Goal: Task Accomplishment & Management: Manage account settings

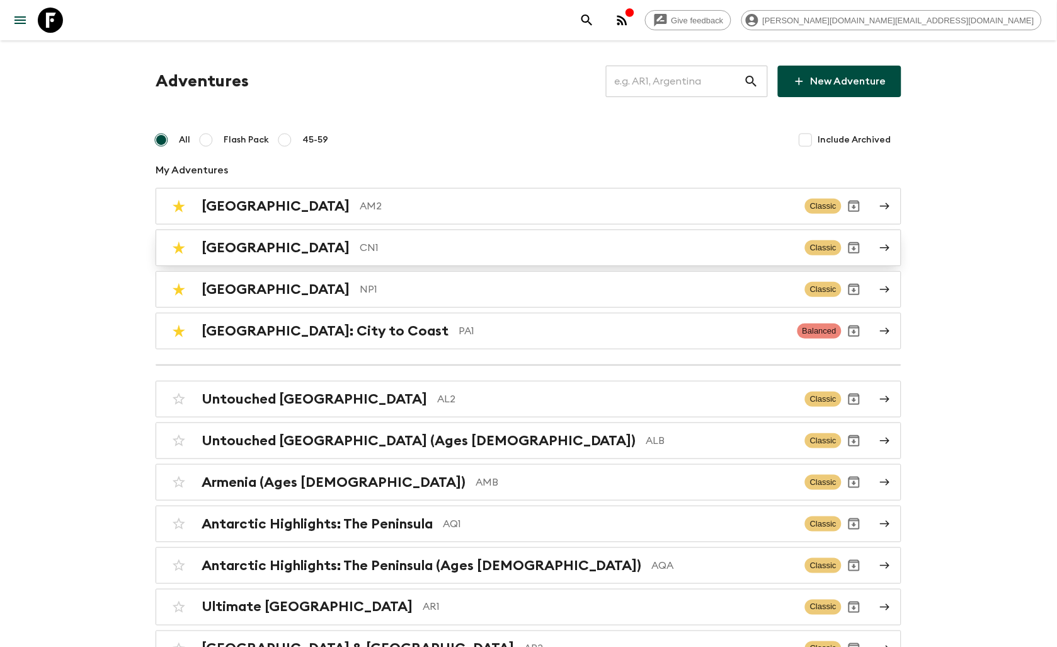
drag, startPoint x: 285, startPoint y: 257, endPoint x: 311, endPoint y: 269, distance: 29.1
click at [285, 257] on div "China CN1 Classic" at bounding box center [504, 247] width 676 height 25
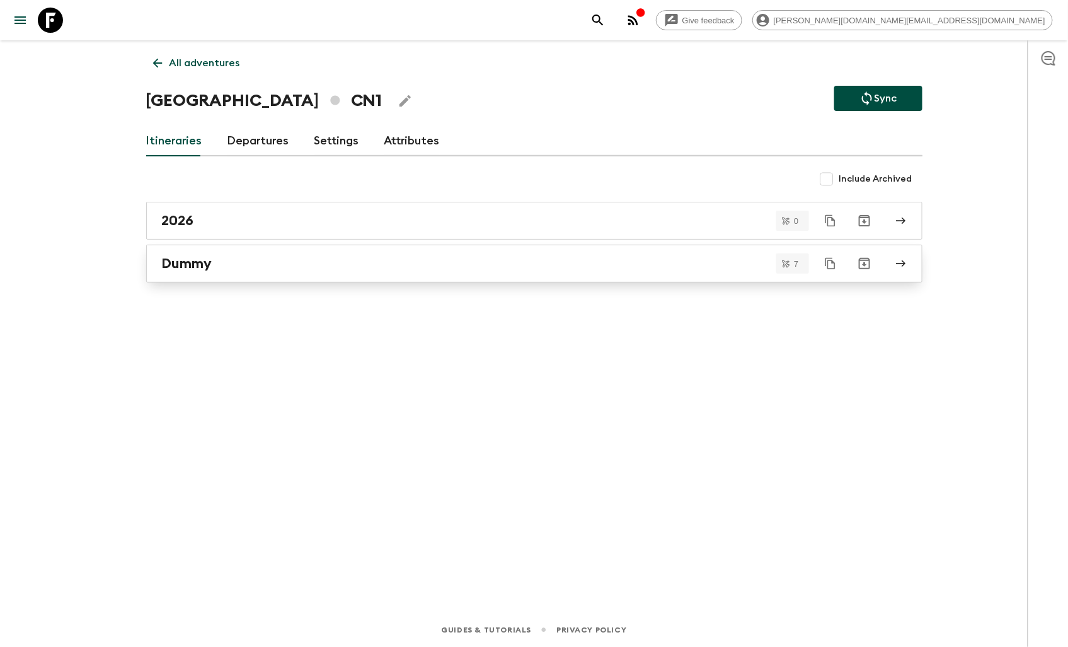
click at [228, 260] on div "Dummy" at bounding box center [522, 263] width 721 height 16
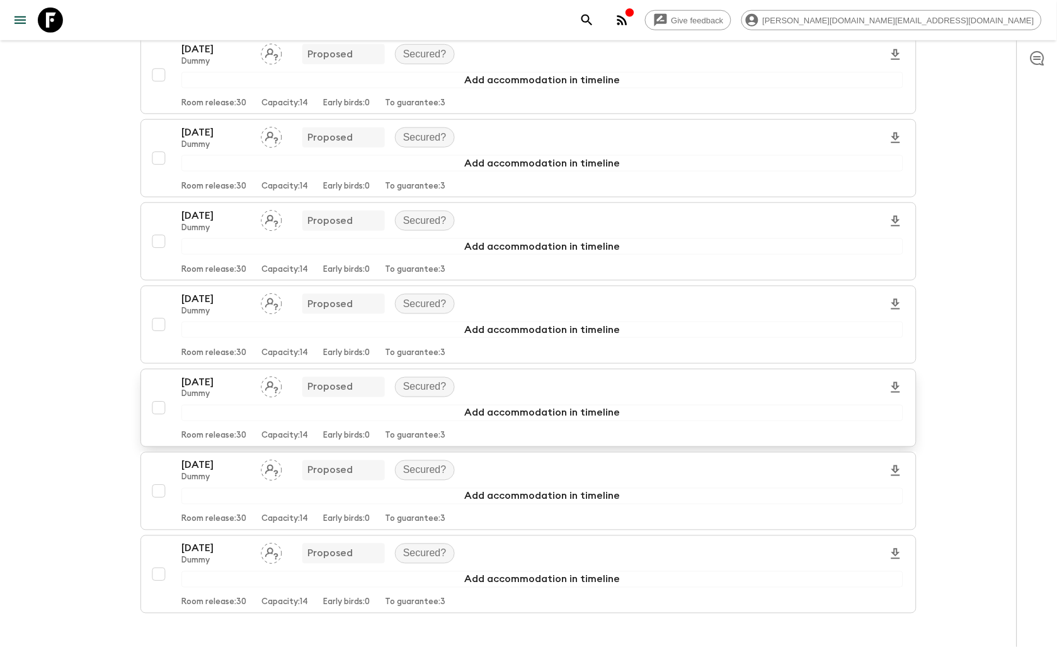
scroll to position [280, 0]
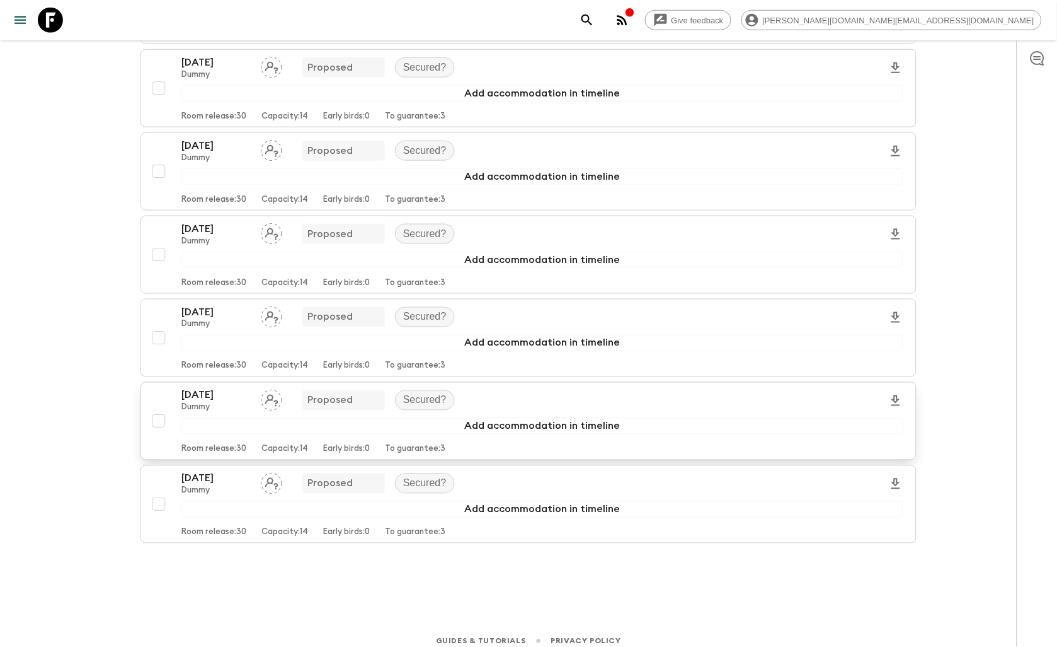
click at [159, 420] on input "checkbox" at bounding box center [158, 420] width 25 height 25
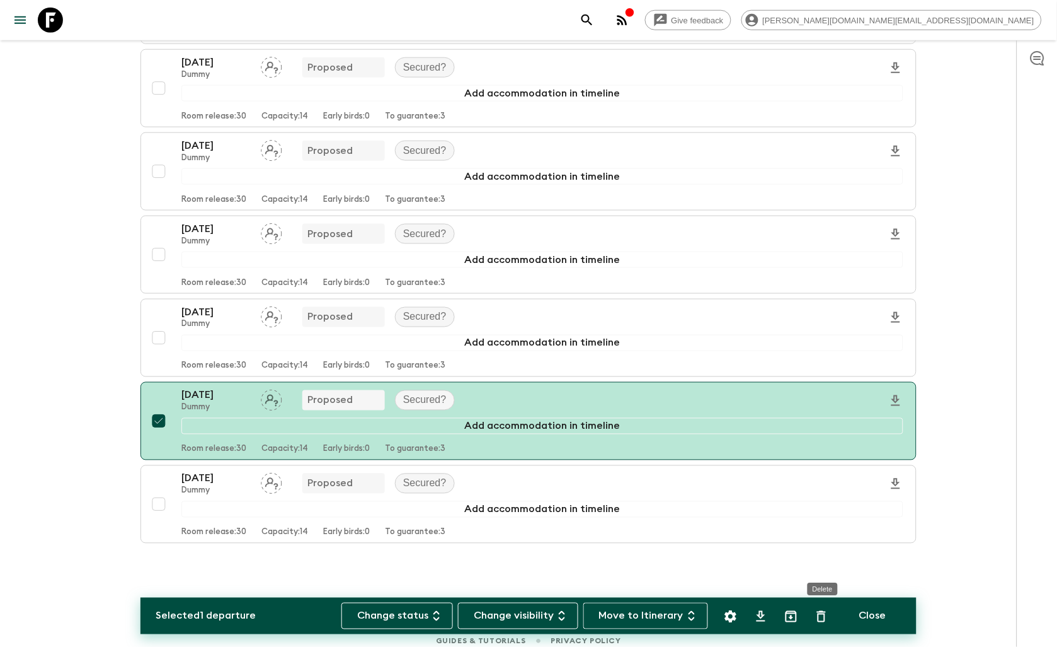
click at [827, 622] on icon "Delete" at bounding box center [821, 616] width 15 height 15
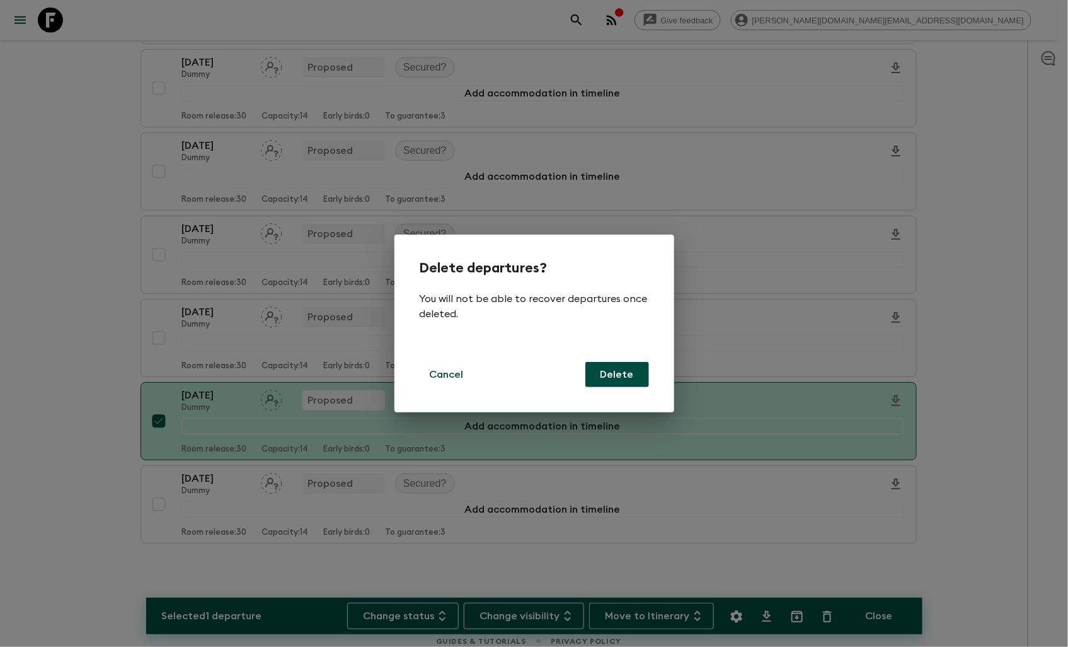
click at [619, 384] on button "Delete" at bounding box center [617, 374] width 64 height 25
click at [633, 376] on button "Delete" at bounding box center [617, 374] width 64 height 25
checkbox input "false"
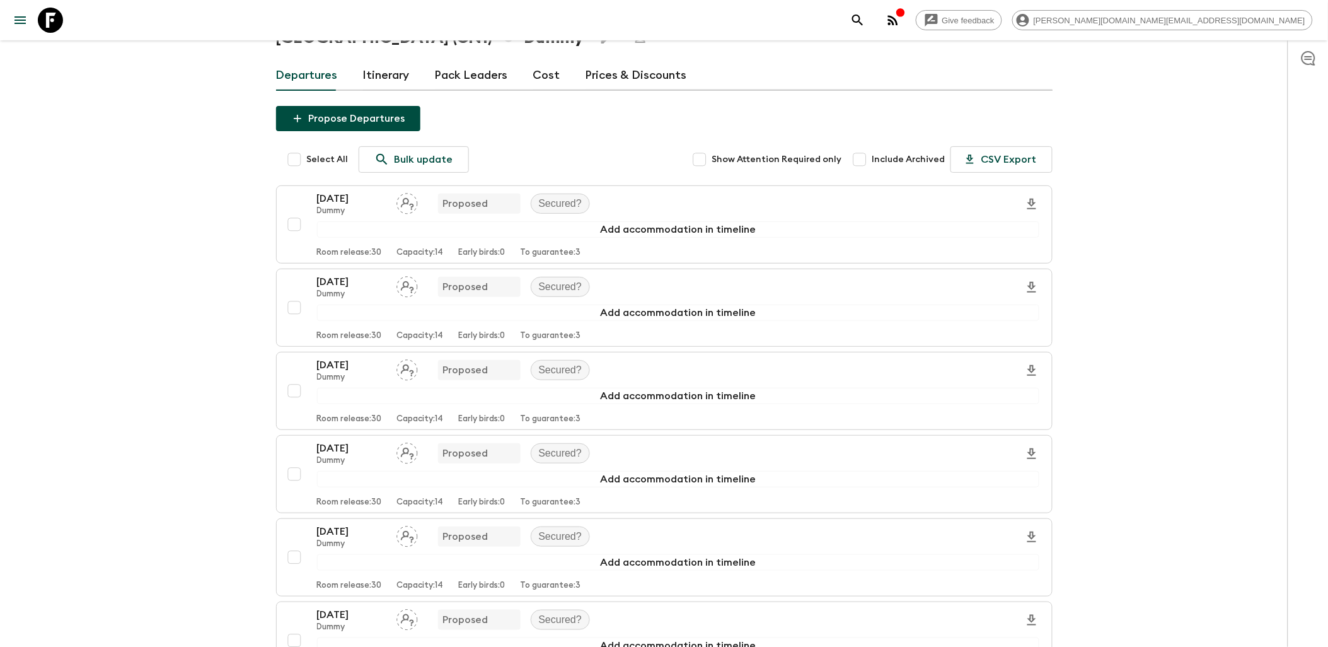
scroll to position [0, 0]
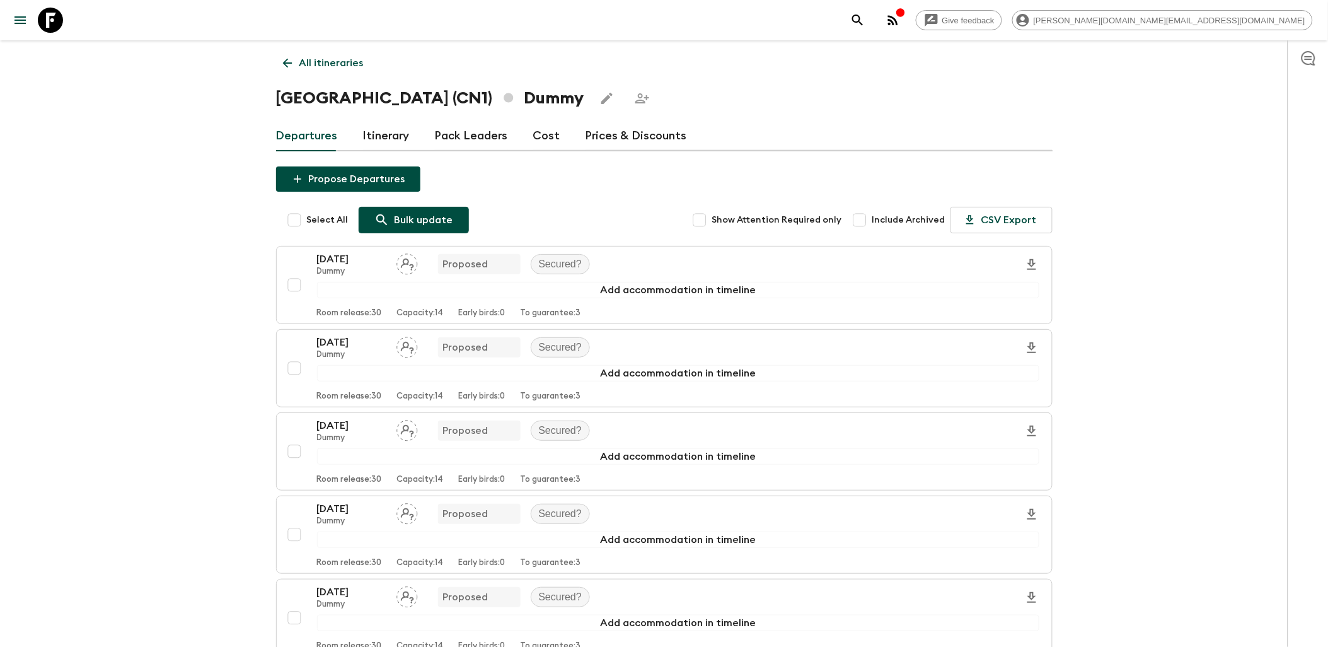
click at [401, 218] on p "Bulk update" at bounding box center [424, 219] width 59 height 15
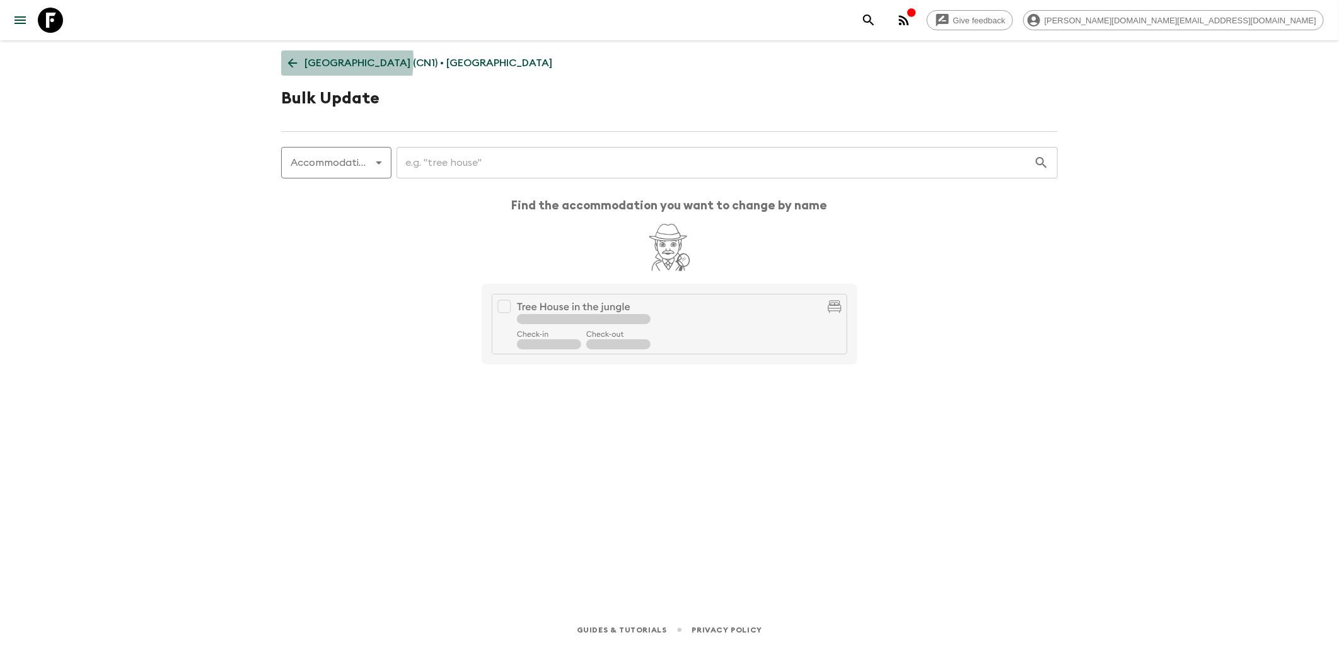
click at [287, 59] on icon at bounding box center [292, 63] width 14 height 14
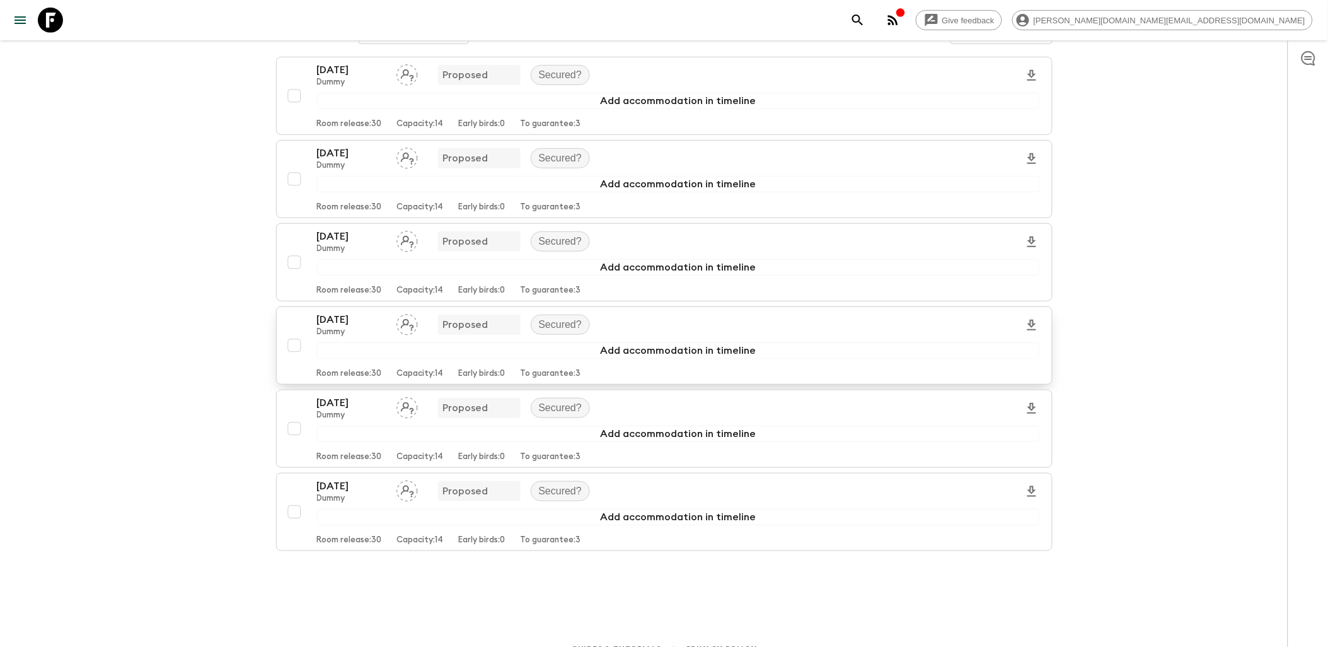
scroll to position [209, 0]
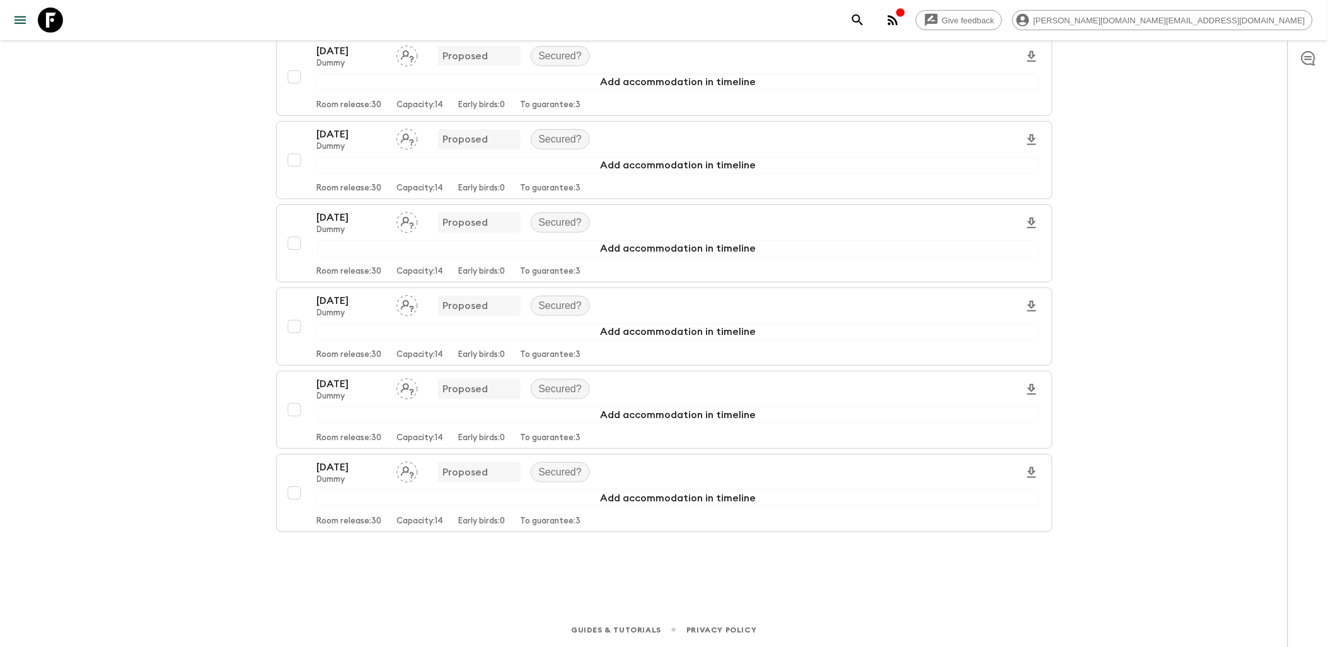
click at [811, 583] on div "Give feedback [PERSON_NAME][DOMAIN_NAME][EMAIL_ADDRESS][DOMAIN_NAME] All itiner…" at bounding box center [664, 219] width 1328 height 855
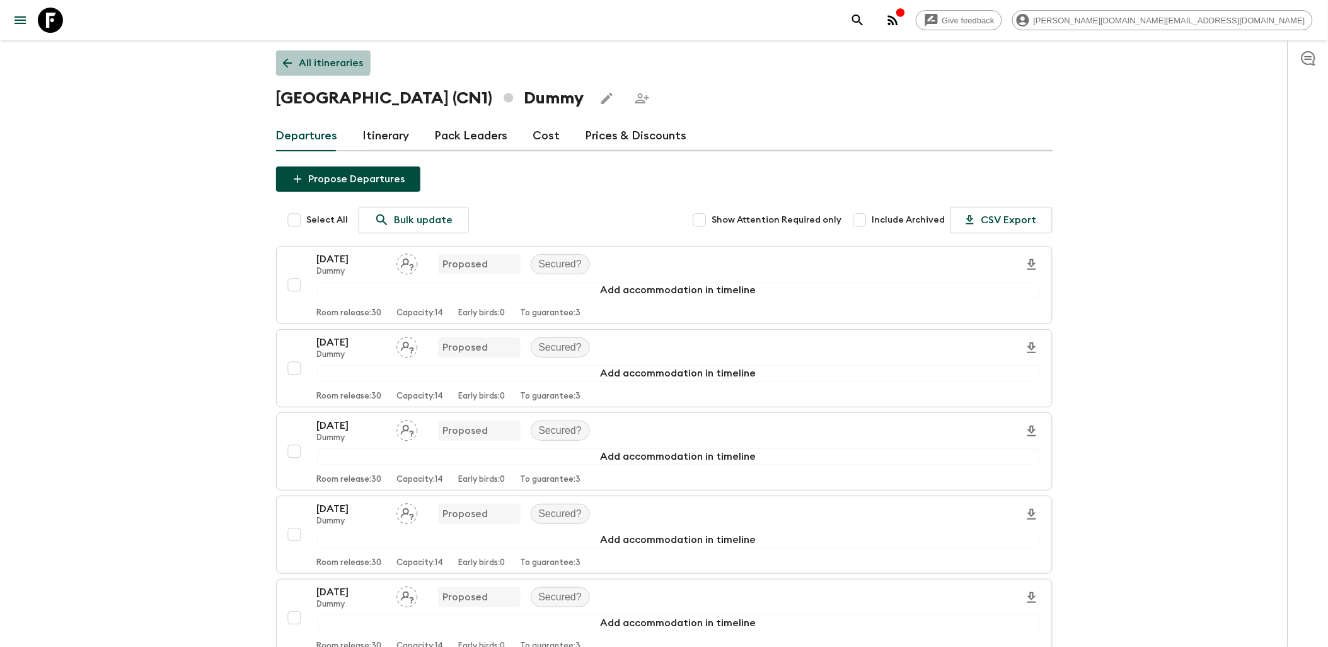
click at [291, 60] on icon at bounding box center [287, 63] width 14 height 14
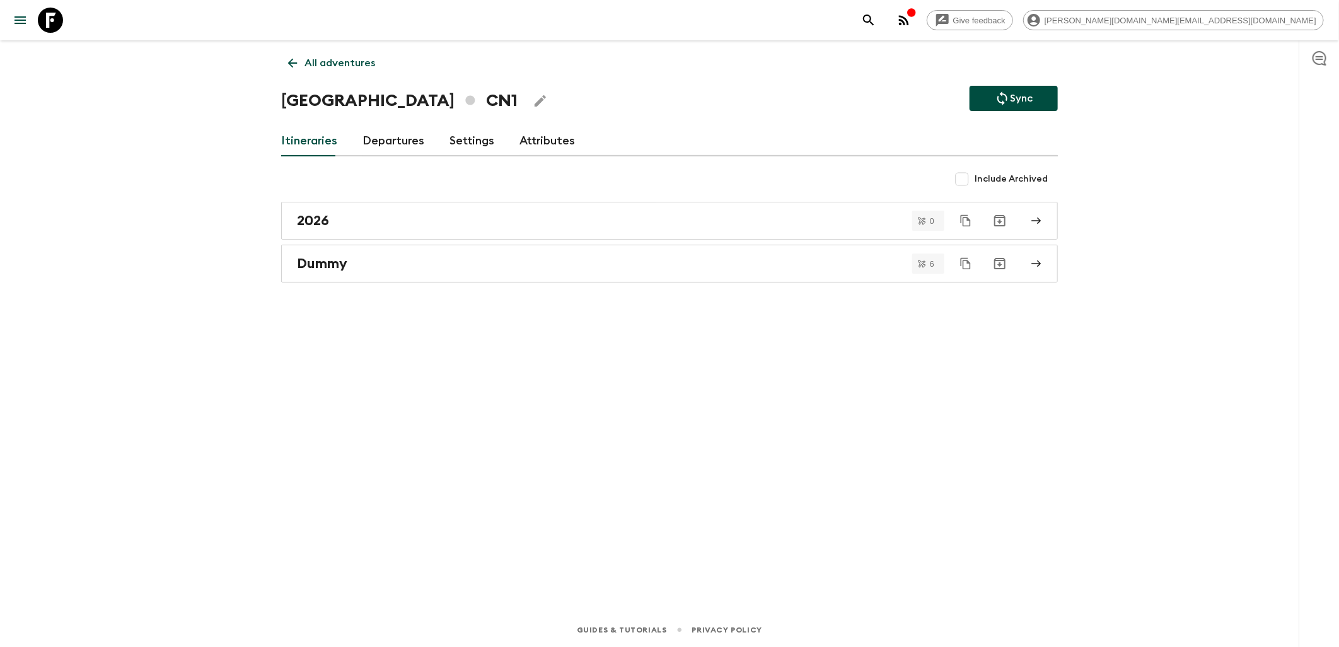
click at [1036, 371] on div "All adventures China CN1 Sync Itineraries Departures Settings Attributes Includ…" at bounding box center [669, 308] width 807 height 537
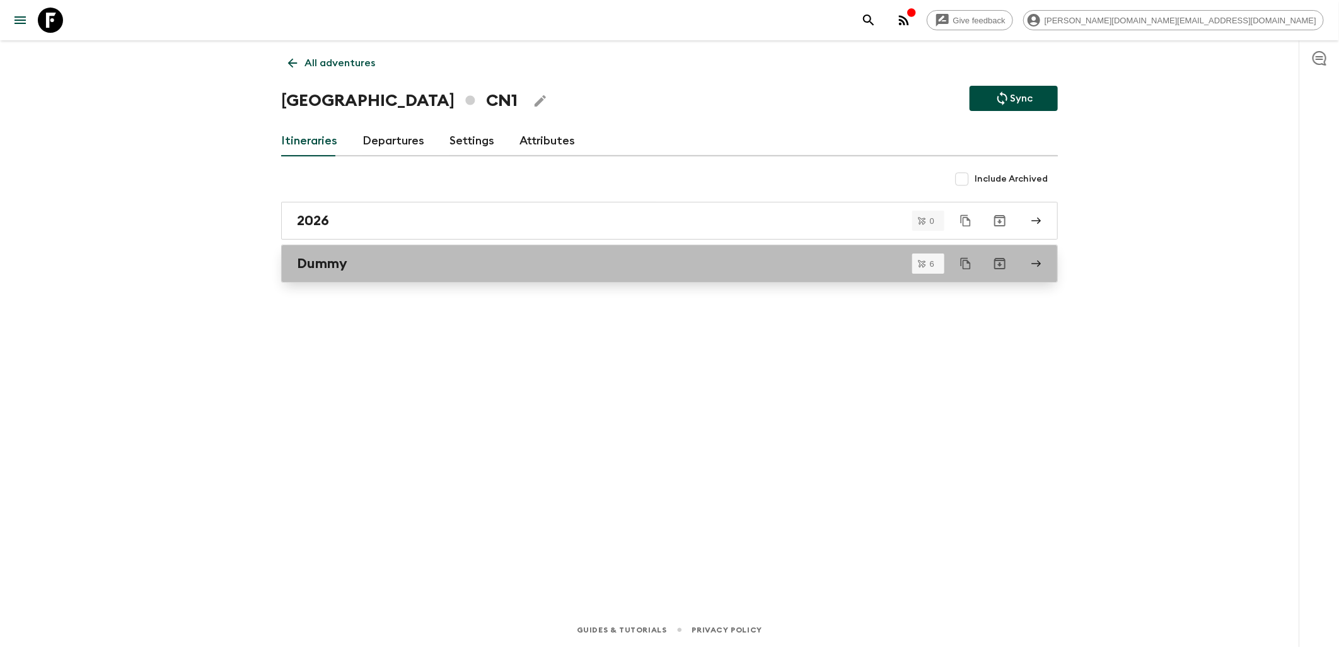
click at [543, 265] on div "Dummy" at bounding box center [657, 263] width 721 height 16
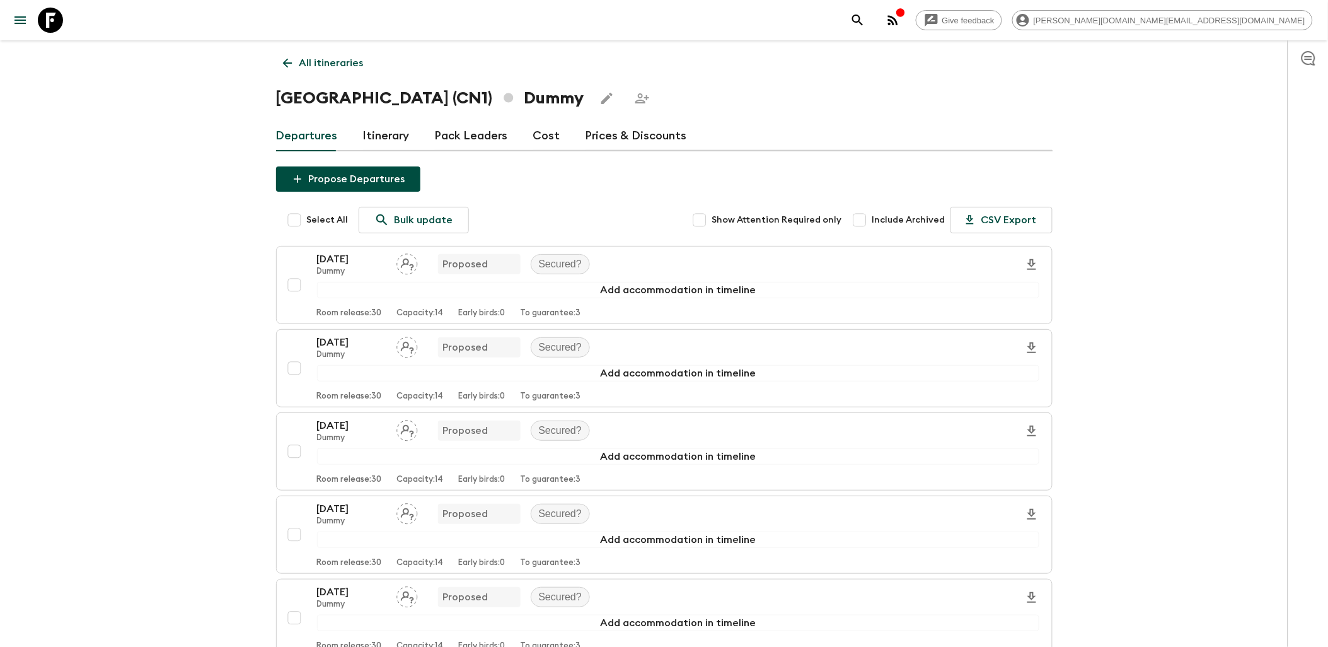
click at [325, 177] on button "Propose Departures" at bounding box center [348, 178] width 144 height 25
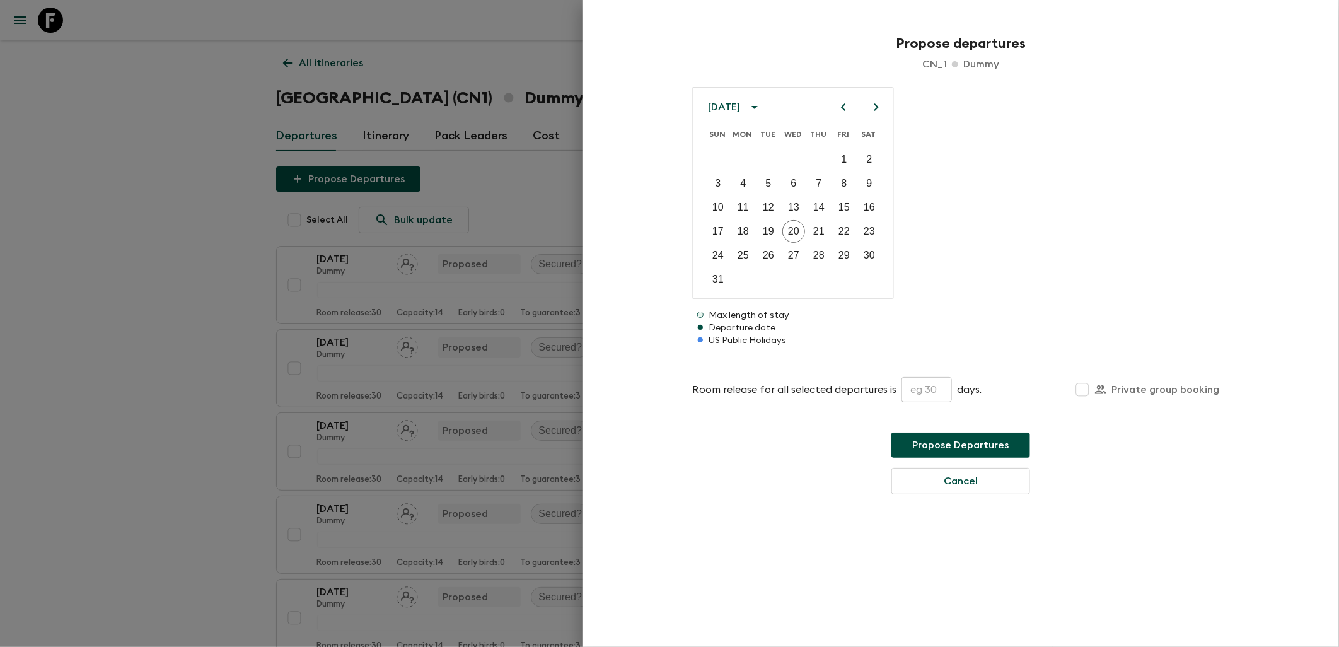
click at [878, 105] on icon "Next month" at bounding box center [875, 107] width 15 height 15
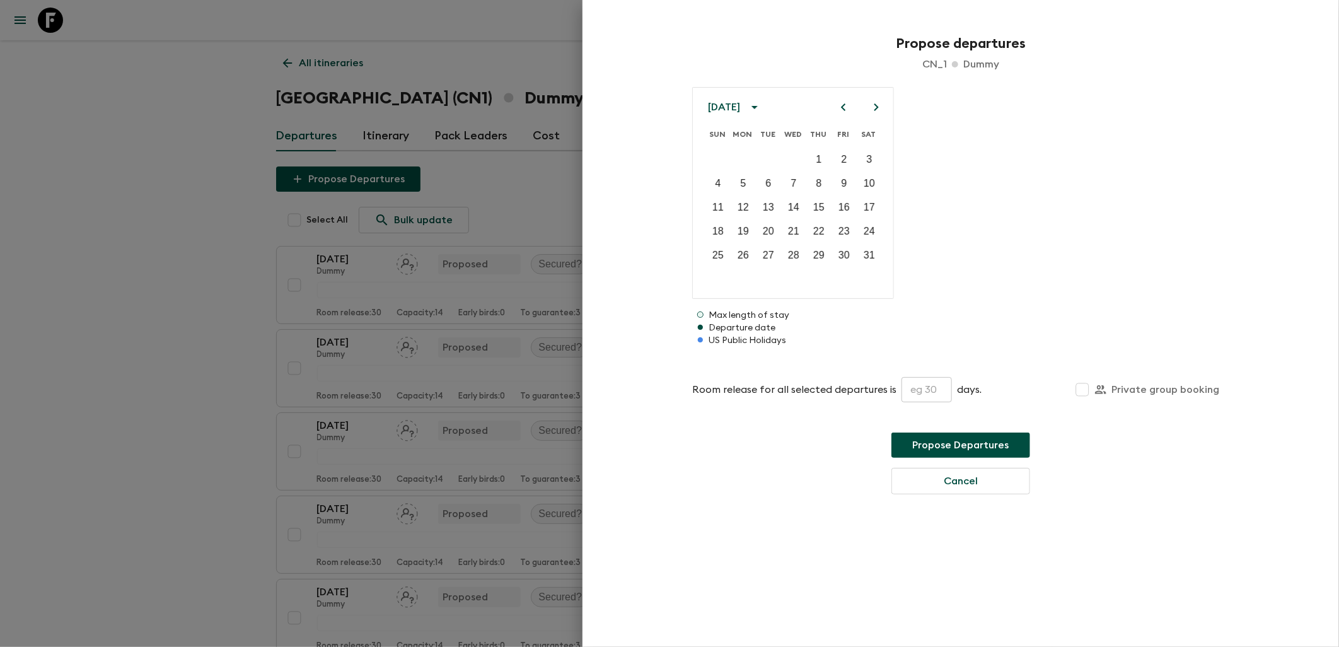
click at [878, 105] on icon "Next month" at bounding box center [875, 107] width 15 height 15
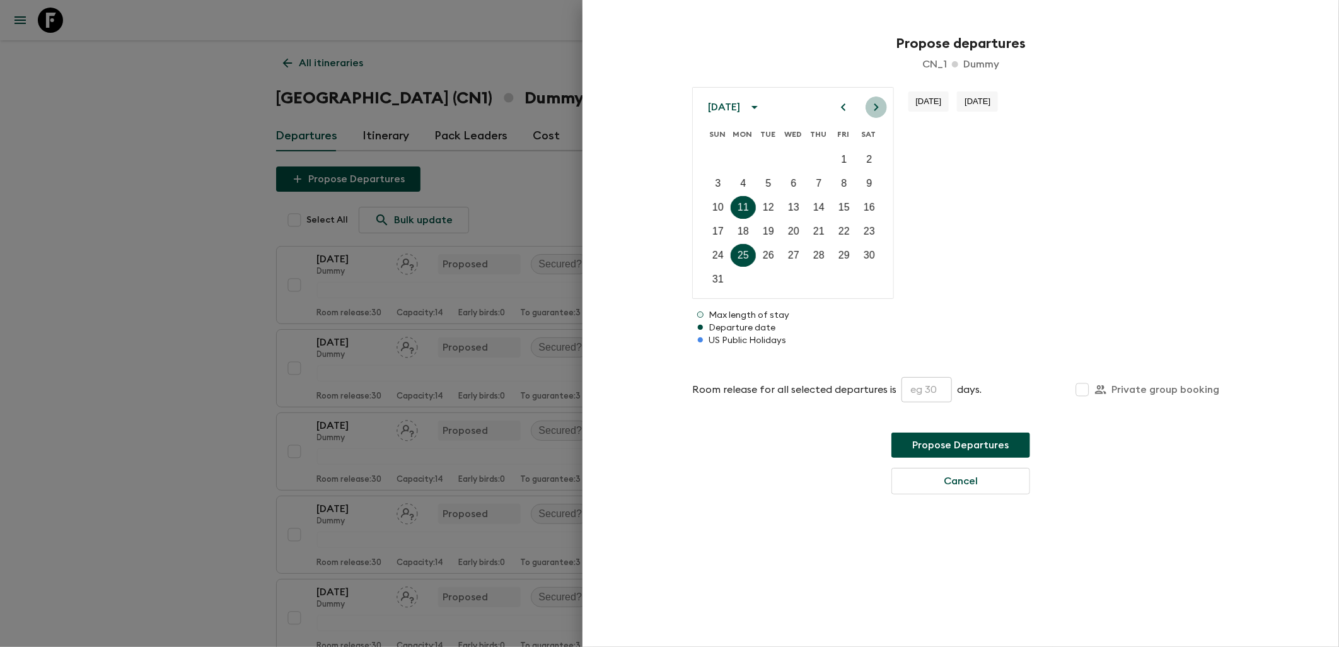
click at [878, 105] on icon "Next month" at bounding box center [875, 107] width 15 height 15
click at [848, 106] on icon "Previous month" at bounding box center [843, 107] width 15 height 15
click at [841, 106] on icon "Previous month" at bounding box center [843, 107] width 15 height 15
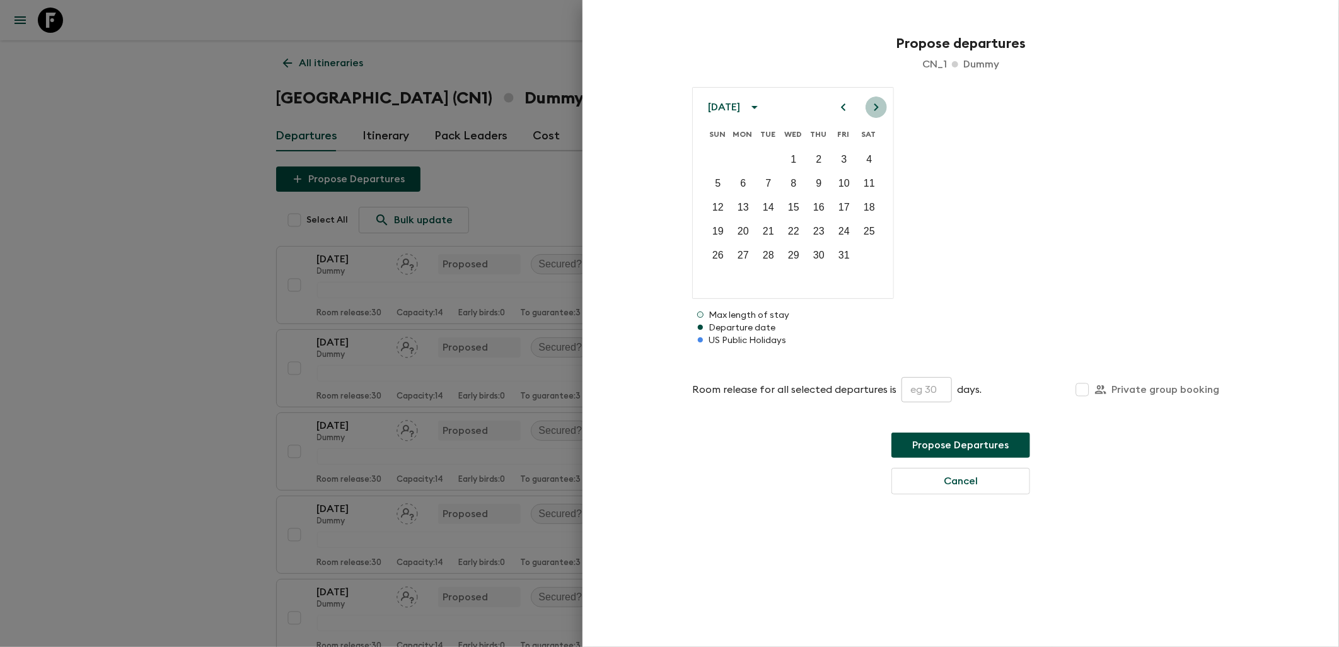
click at [877, 103] on icon "Next month" at bounding box center [875, 107] width 15 height 15
click at [751, 205] on button "14" at bounding box center [743, 207] width 23 height 23
click at [874, 107] on icon "Next month" at bounding box center [875, 107] width 15 height 15
click at [749, 255] on button "26" at bounding box center [743, 255] width 23 height 23
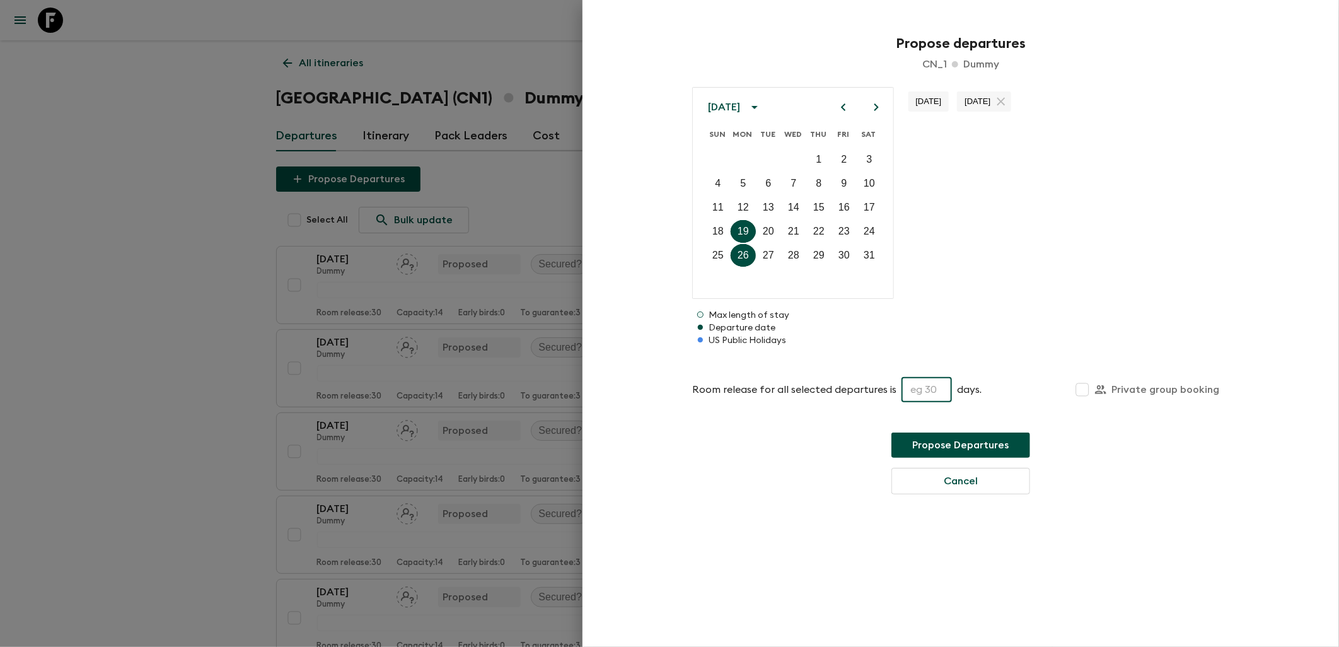
click at [921, 388] on input "text" at bounding box center [926, 389] width 50 height 25
type input "30"
click at [943, 441] on button "Propose Departures" at bounding box center [960, 444] width 139 height 25
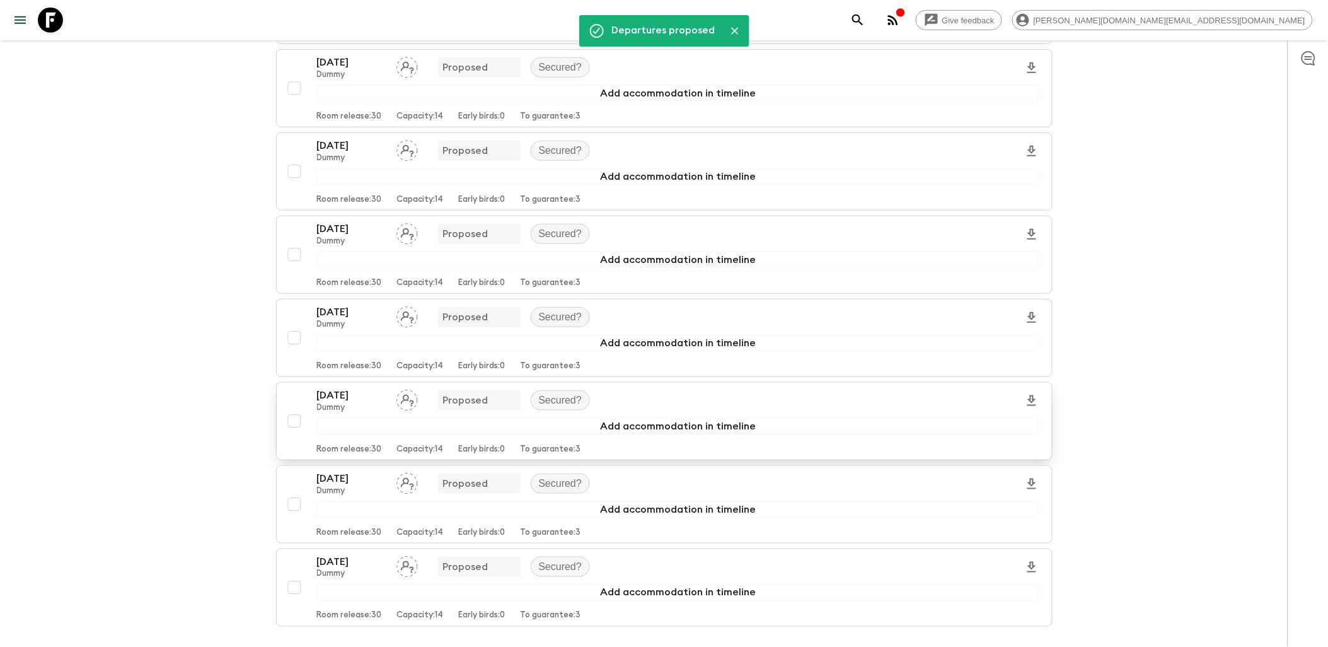
scroll to position [376, 0]
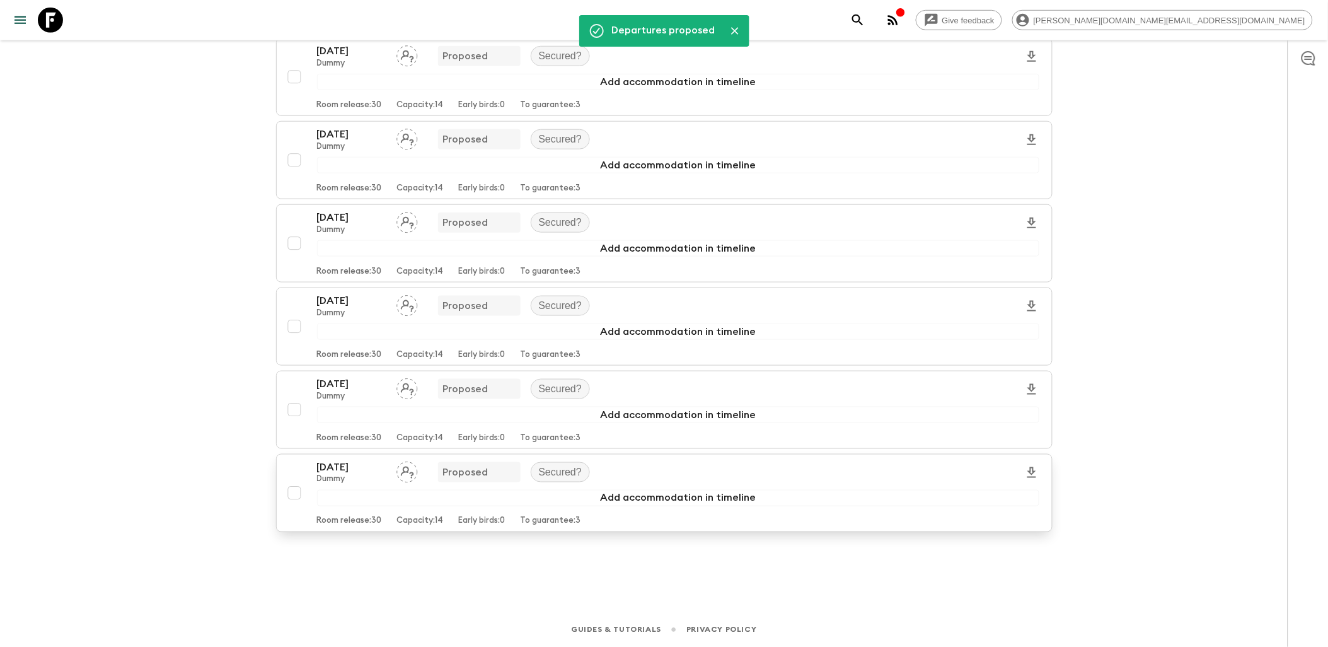
click at [301, 475] on div "[DATE] Dummy Proposed Secured? Add accommodation in timeline Room release: 30 C…" at bounding box center [660, 492] width 757 height 67
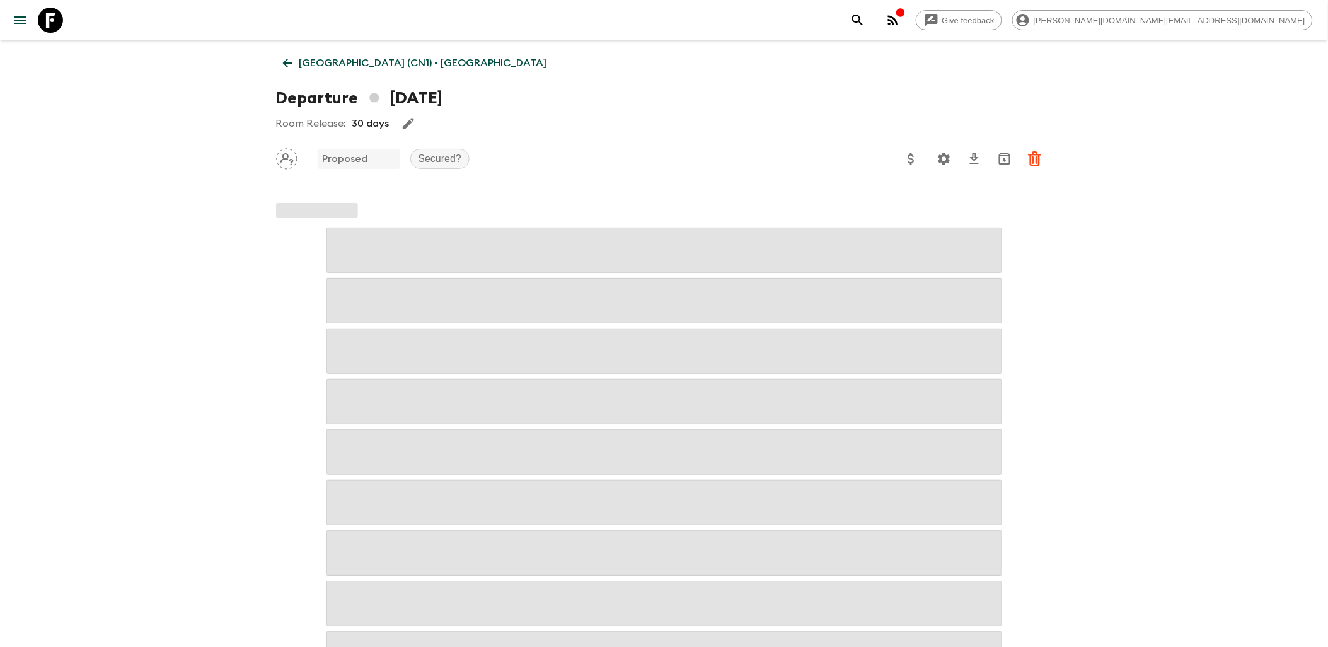
click at [286, 60] on icon at bounding box center [286, 63] width 9 height 9
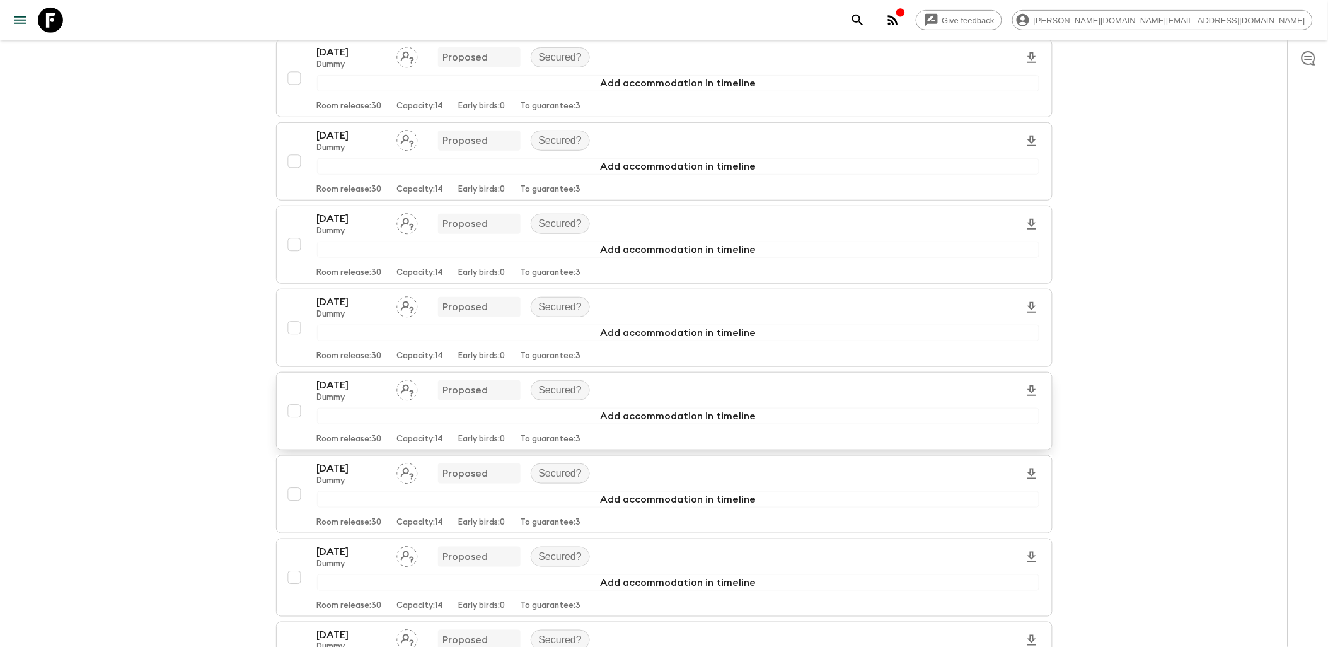
scroll to position [210, 0]
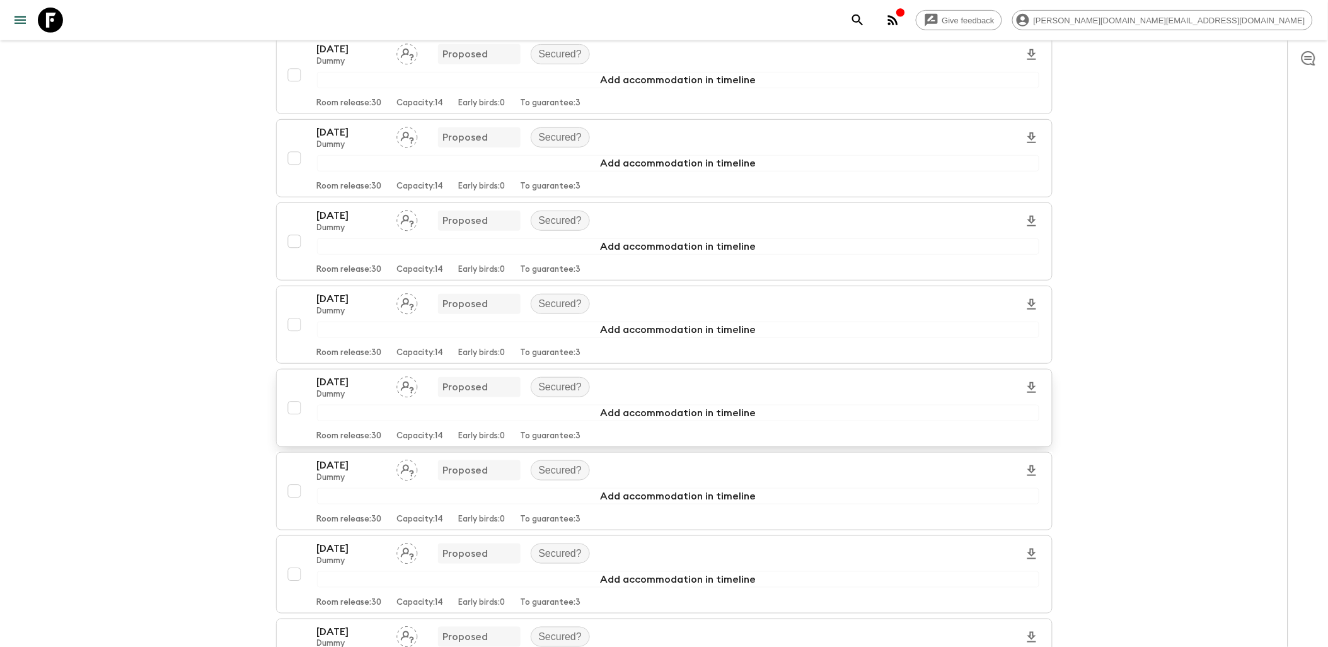
click at [291, 393] on div "[DATE] Dummy Proposed Secured? Add accommodation in timeline Room release: 30 C…" at bounding box center [660, 407] width 757 height 67
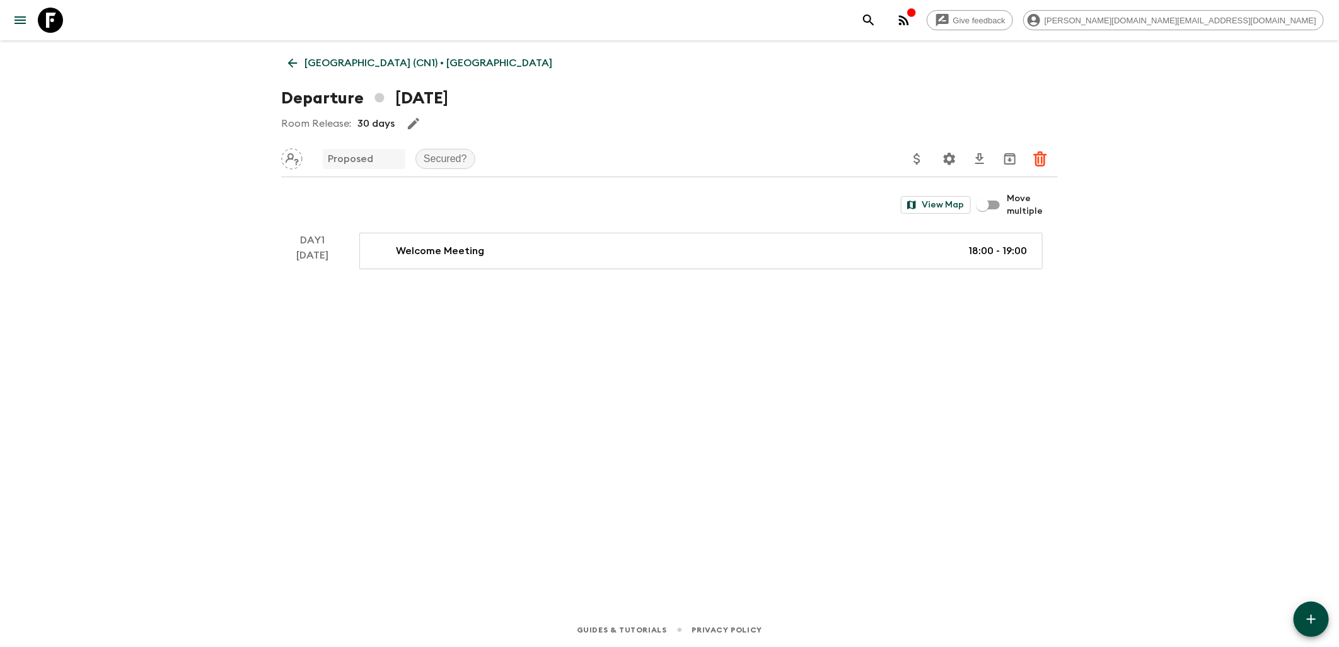
click at [58, 22] on icon at bounding box center [50, 20] width 25 height 25
